Goal: Task Accomplishment & Management: Use online tool/utility

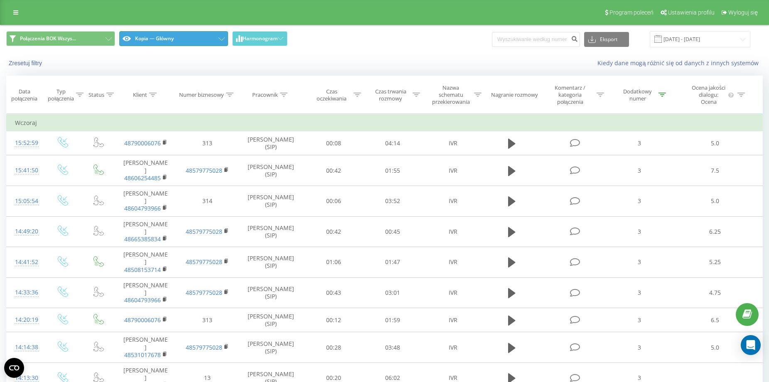
click at [209, 39] on button "Kopia — Główny" at bounding box center [173, 38] width 109 height 15
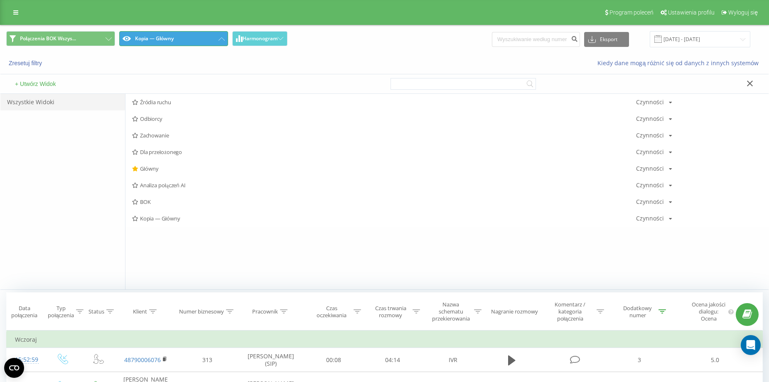
click at [209, 39] on button "Kopia — Główny" at bounding box center [173, 38] width 109 height 15
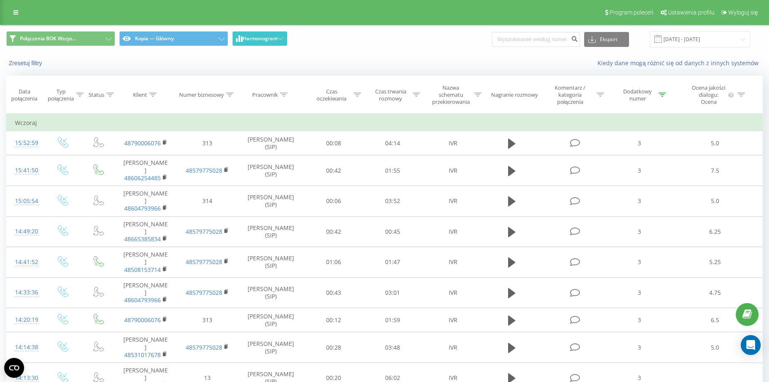
click at [257, 38] on span "Harmonogram" at bounding box center [259, 39] width 35 height 6
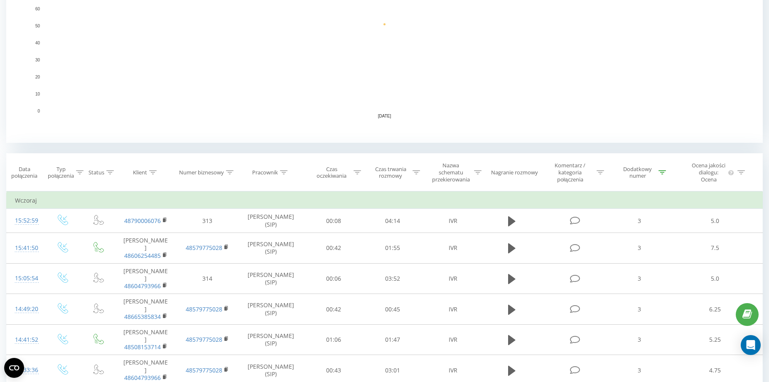
scroll to position [208, 0]
click at [662, 167] on div at bounding box center [661, 169] width 7 height 7
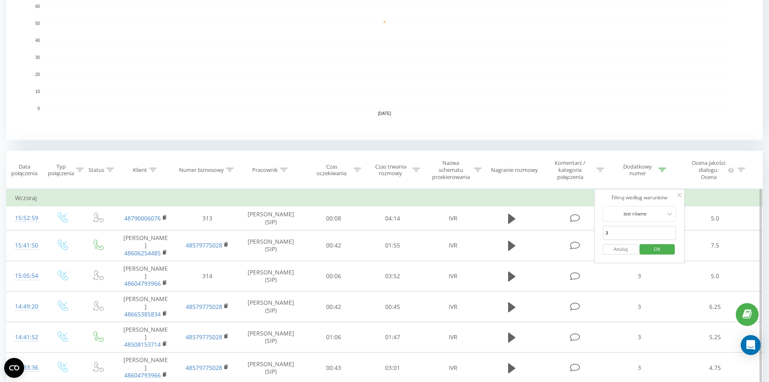
click at [621, 252] on button "Anuluj" at bounding box center [620, 249] width 35 height 10
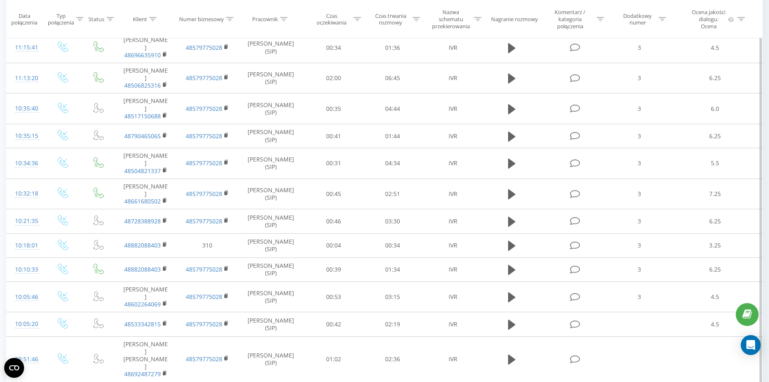
scroll to position [1929, 0]
